Goal: Task Accomplishment & Management: Manage account settings

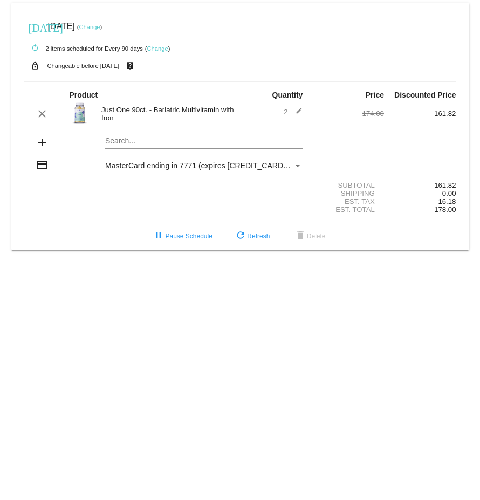
click at [166, 46] on link "Change" at bounding box center [157, 48] width 21 height 6
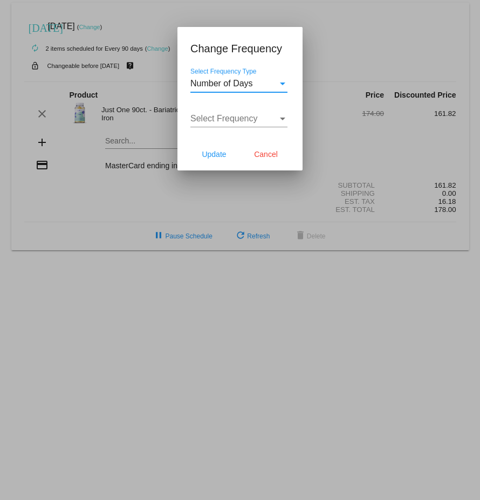
click at [286, 81] on div "Select Frequency Type" at bounding box center [283, 84] width 10 height 10
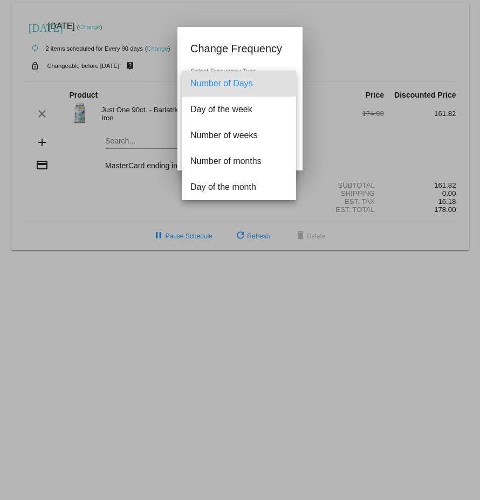
click at [88, 218] on div at bounding box center [240, 250] width 480 height 500
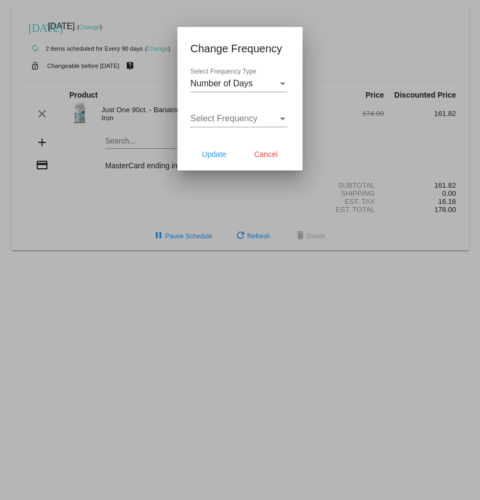
click at [394, 67] on div at bounding box center [240, 250] width 480 height 500
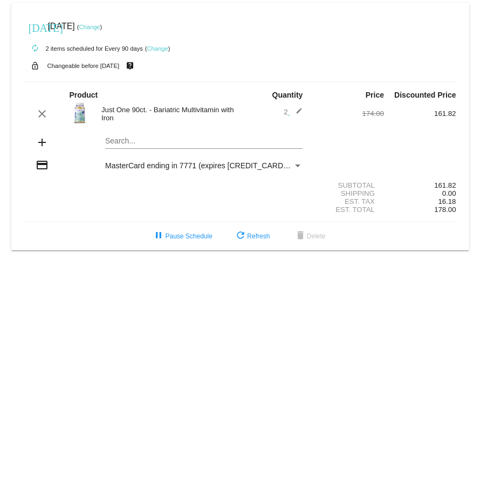
click at [100, 25] on link "Change" at bounding box center [89, 27] width 21 height 6
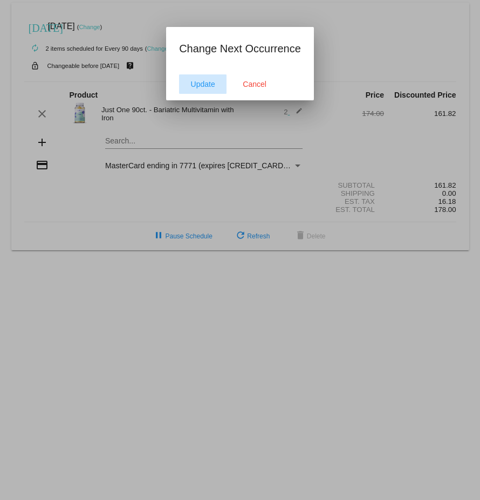
click at [204, 85] on span "Update" at bounding box center [203, 84] width 24 height 9
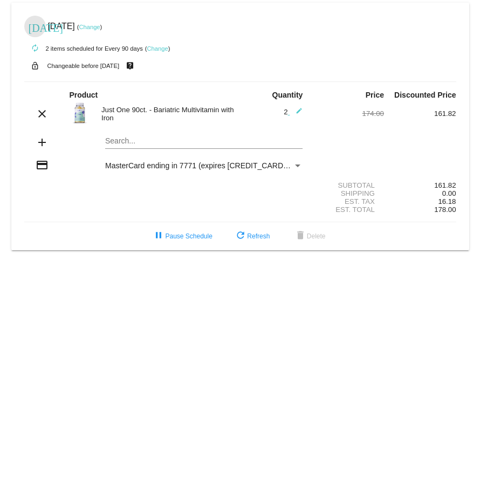
click at [31, 26] on mat-icon "[DATE]" at bounding box center [35, 26] width 13 height 13
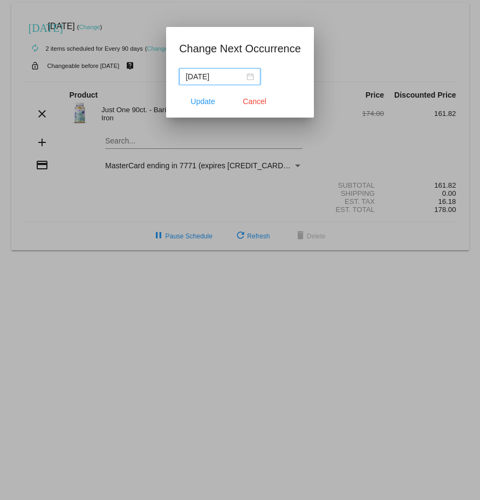
click at [246, 75] on div "[DATE]" at bounding box center [219, 77] width 68 height 12
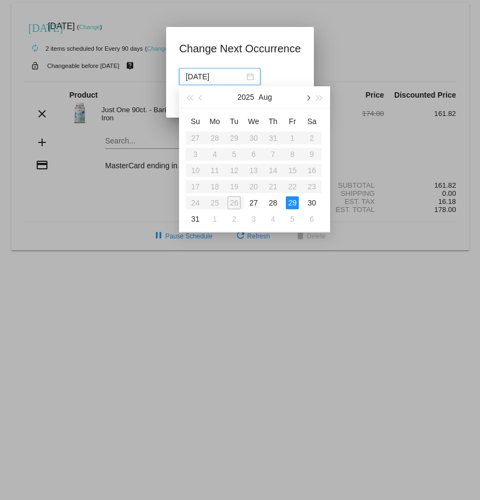
click at [309, 99] on button "button" at bounding box center [307, 97] width 12 height 22
click at [363, 40] on div at bounding box center [240, 250] width 480 height 500
